Goal: Information Seeking & Learning: Find specific page/section

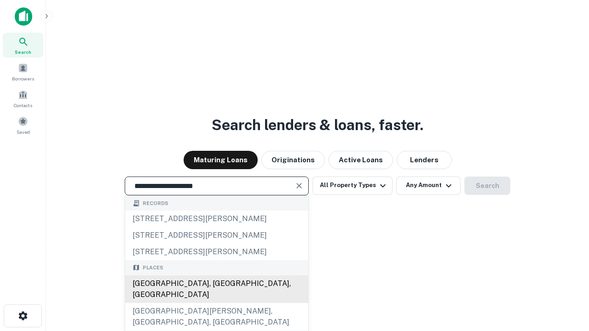
click at [216, 303] on div "[GEOGRAPHIC_DATA], [GEOGRAPHIC_DATA], [GEOGRAPHIC_DATA]" at bounding box center [216, 290] width 183 height 28
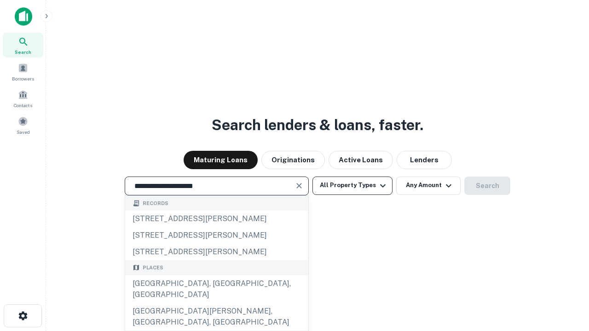
click at [353, 186] on button "All Property Types" at bounding box center [353, 186] width 80 height 18
type input "**********"
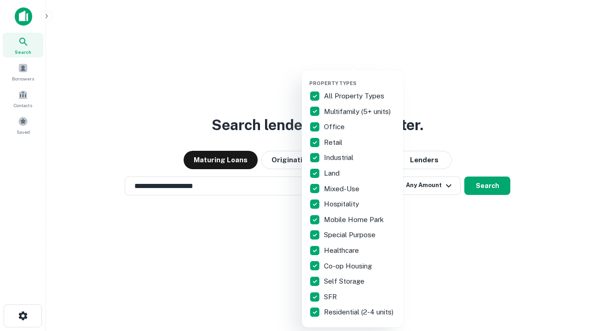
click at [360, 77] on button "button" at bounding box center [359, 77] width 101 height 0
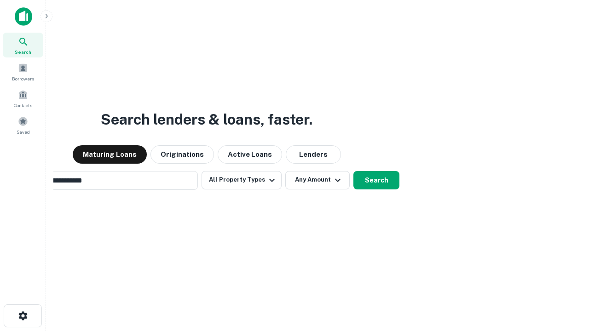
scroll to position [14, 0]
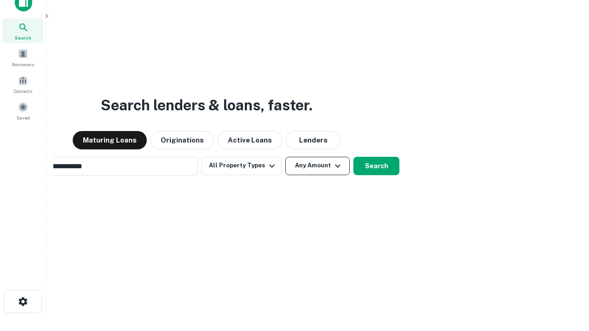
click at [285, 157] on button "Any Amount" at bounding box center [317, 166] width 64 height 18
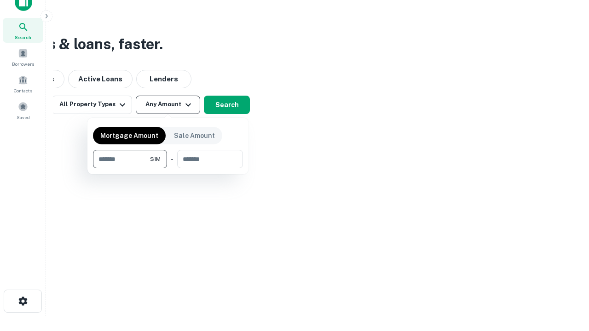
type input "*******"
click at [168, 169] on button "button" at bounding box center [168, 169] width 150 height 0
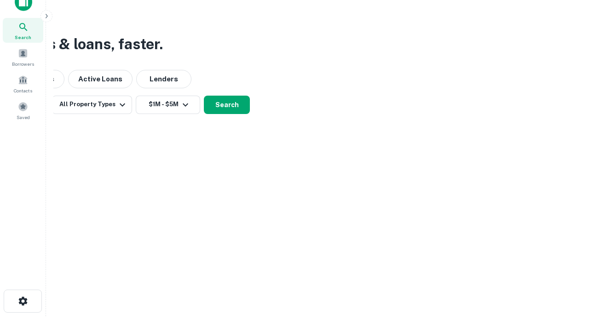
scroll to position [6, 170]
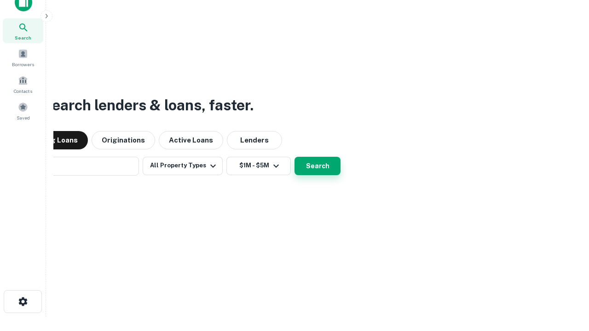
click at [295, 157] on button "Search" at bounding box center [318, 166] width 46 height 18
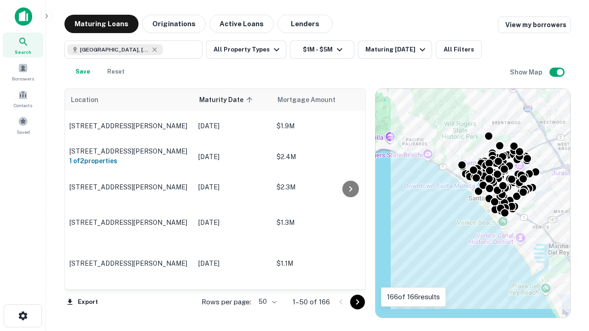
click at [266, 302] on body "Search Borrowers Contacts Saved Maturing Loans Originations Active Loans Lender…" at bounding box center [294, 165] width 589 height 331
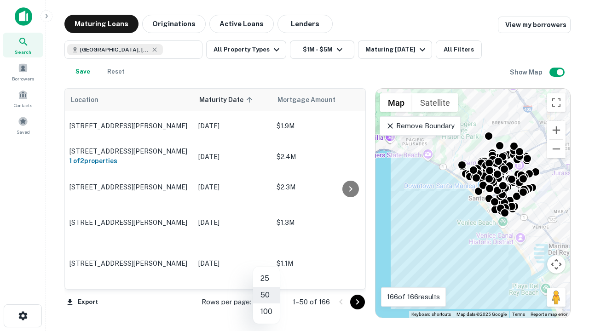
click at [267, 279] on li "25" at bounding box center [266, 279] width 27 height 17
